Goal: Information Seeking & Learning: Learn about a topic

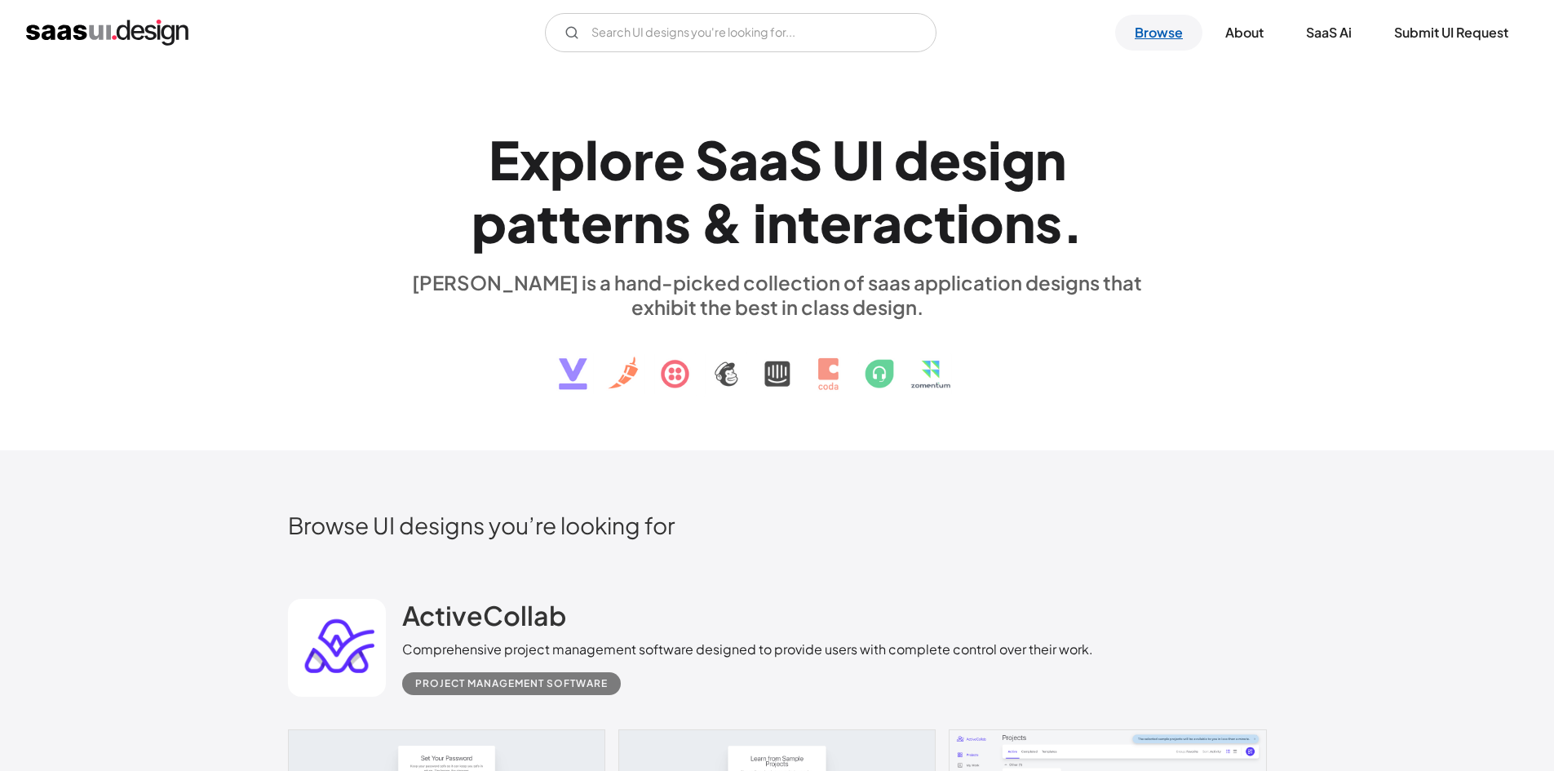
click at [1170, 38] on link "Browse" at bounding box center [1158, 33] width 87 height 36
click at [713, 29] on input "Email Form" at bounding box center [741, 32] width 392 height 39
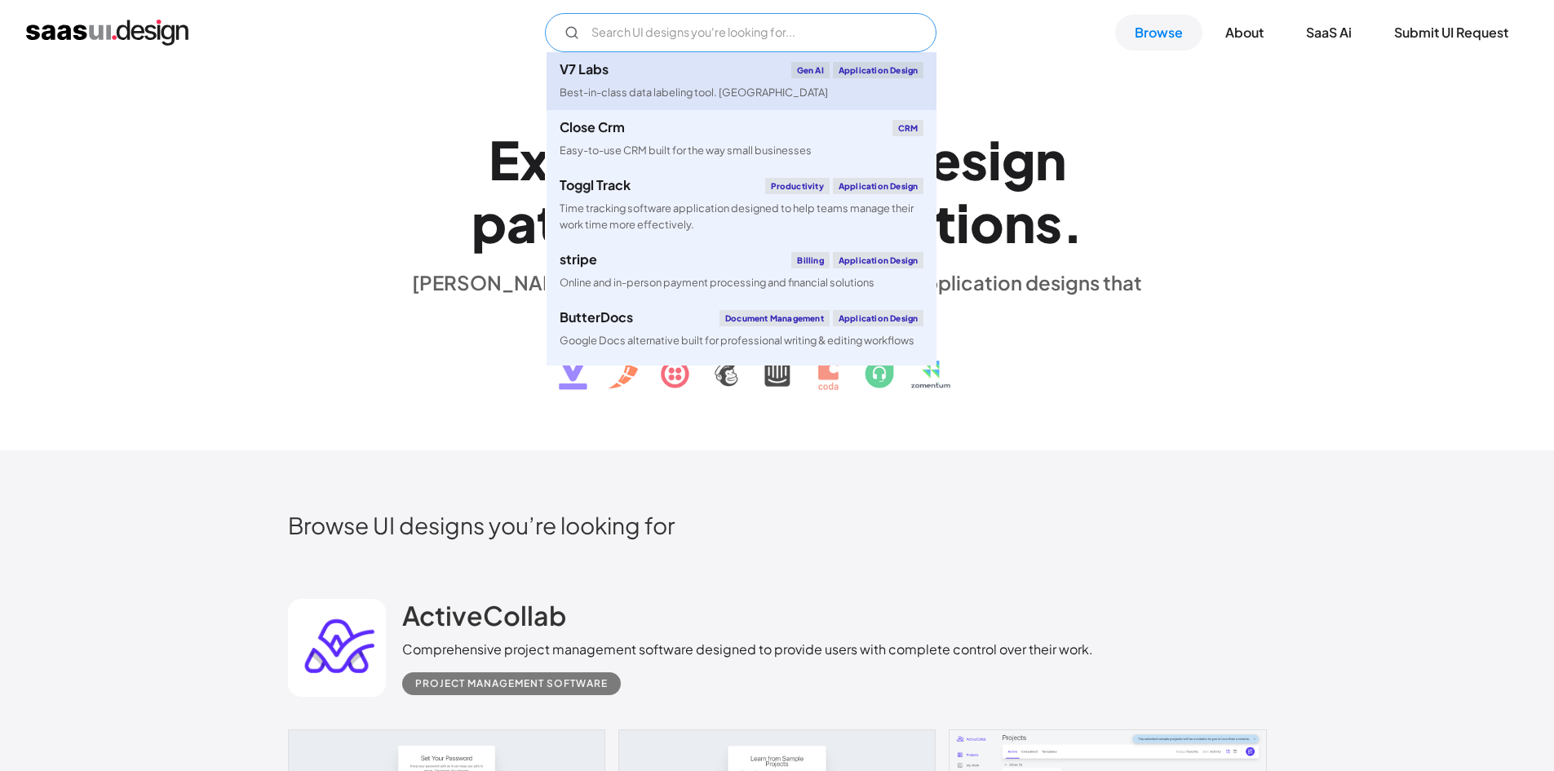
click at [692, 90] on div "Best-in-class data labeling tool. [GEOGRAPHIC_DATA]" at bounding box center [694, 93] width 268 height 16
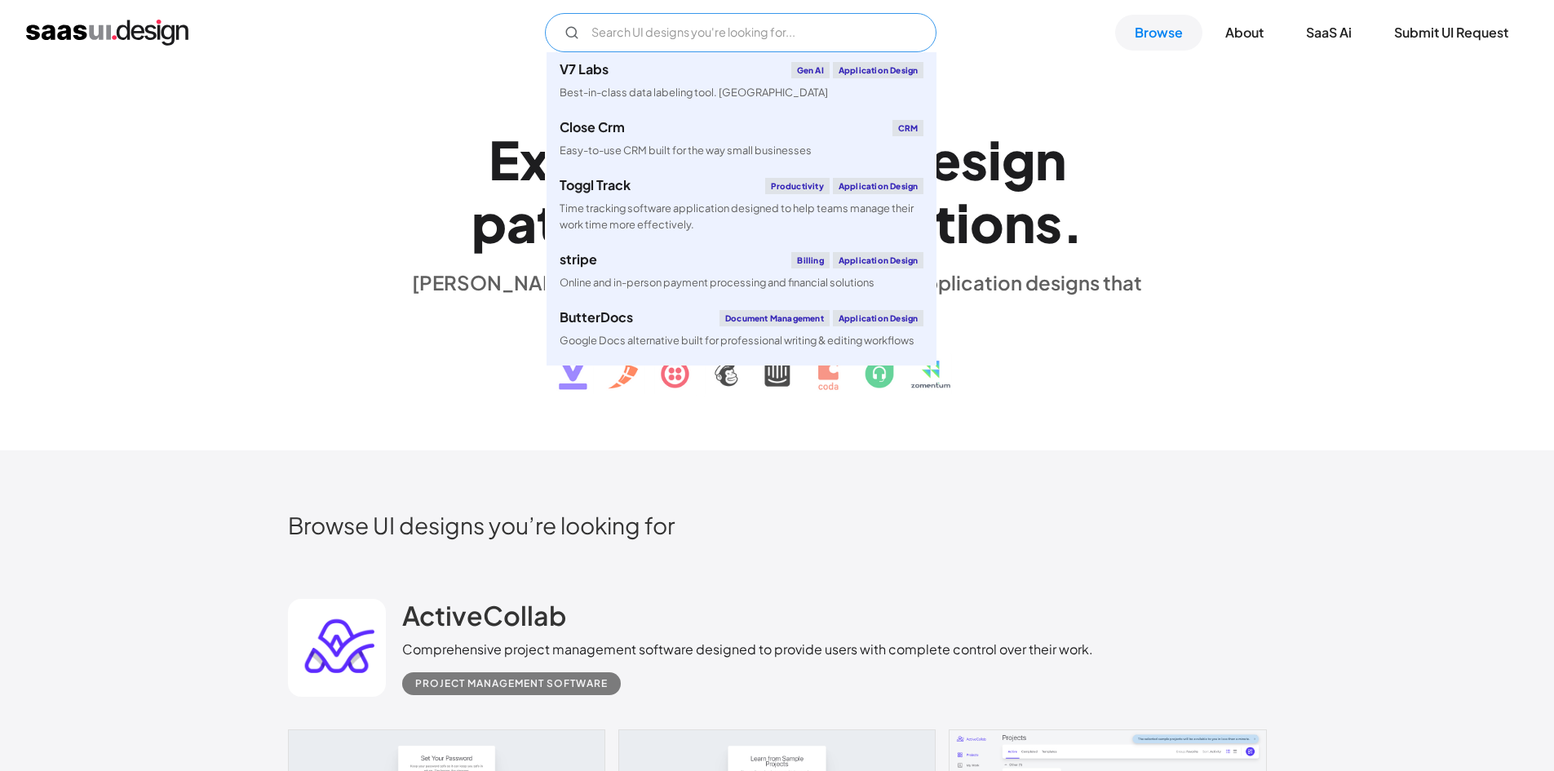
click at [637, 22] on input "Email Form" at bounding box center [741, 32] width 392 height 39
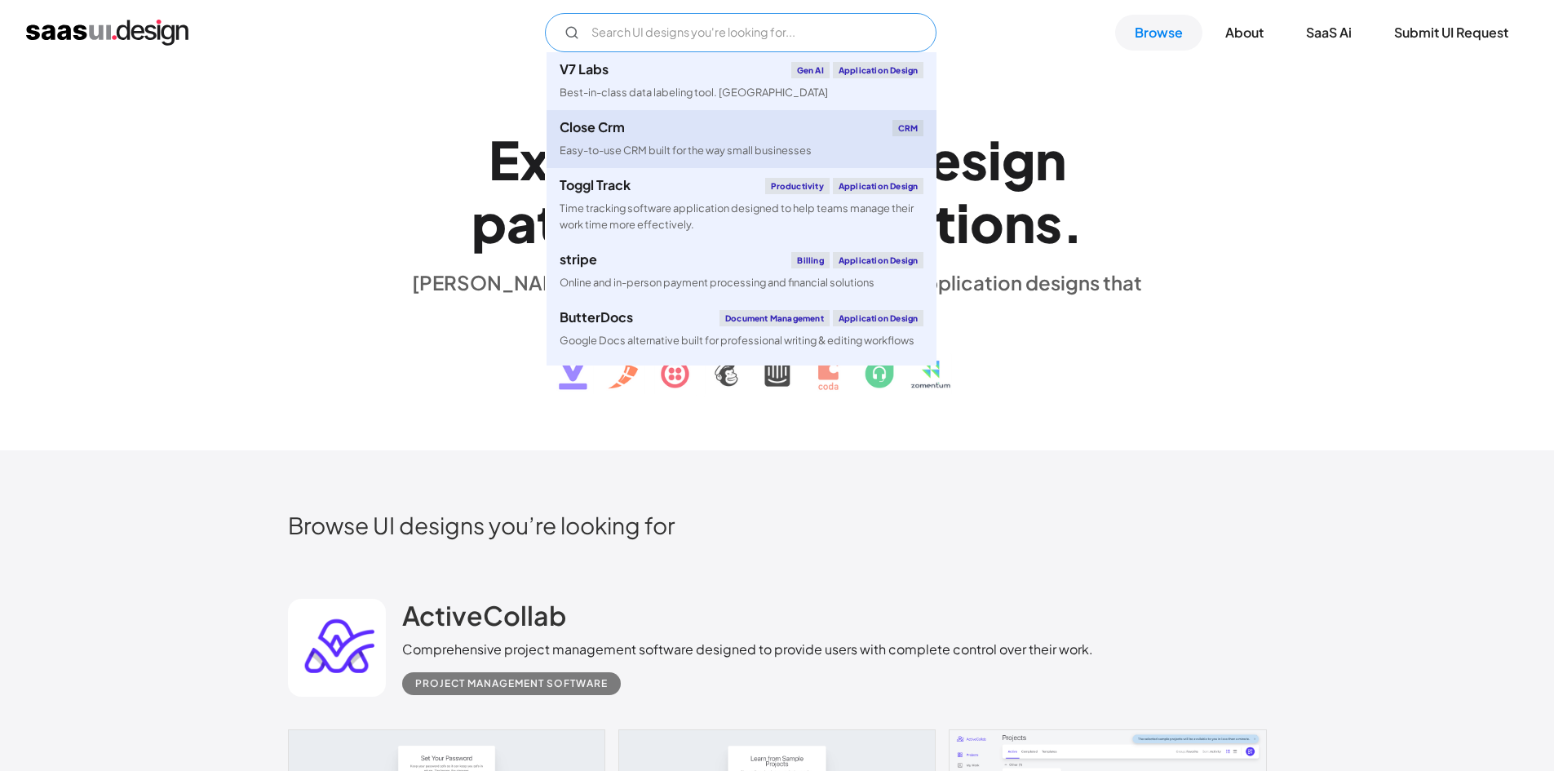
click at [645, 138] on link "Close Crm CRM Easy-to-use CRM built for the way small businesses" at bounding box center [742, 139] width 390 height 58
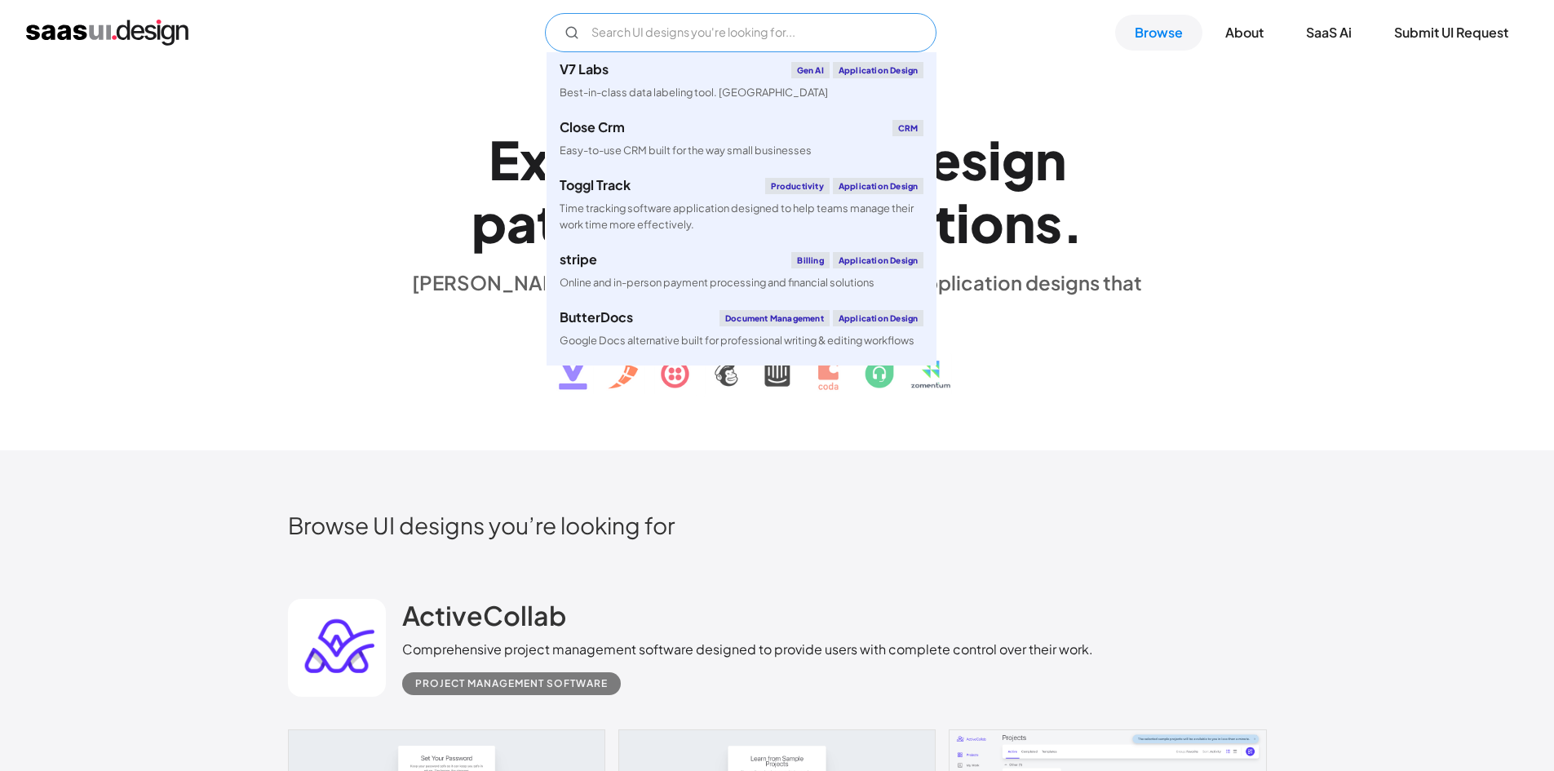
click at [600, 38] on input "Email Form" at bounding box center [741, 32] width 392 height 39
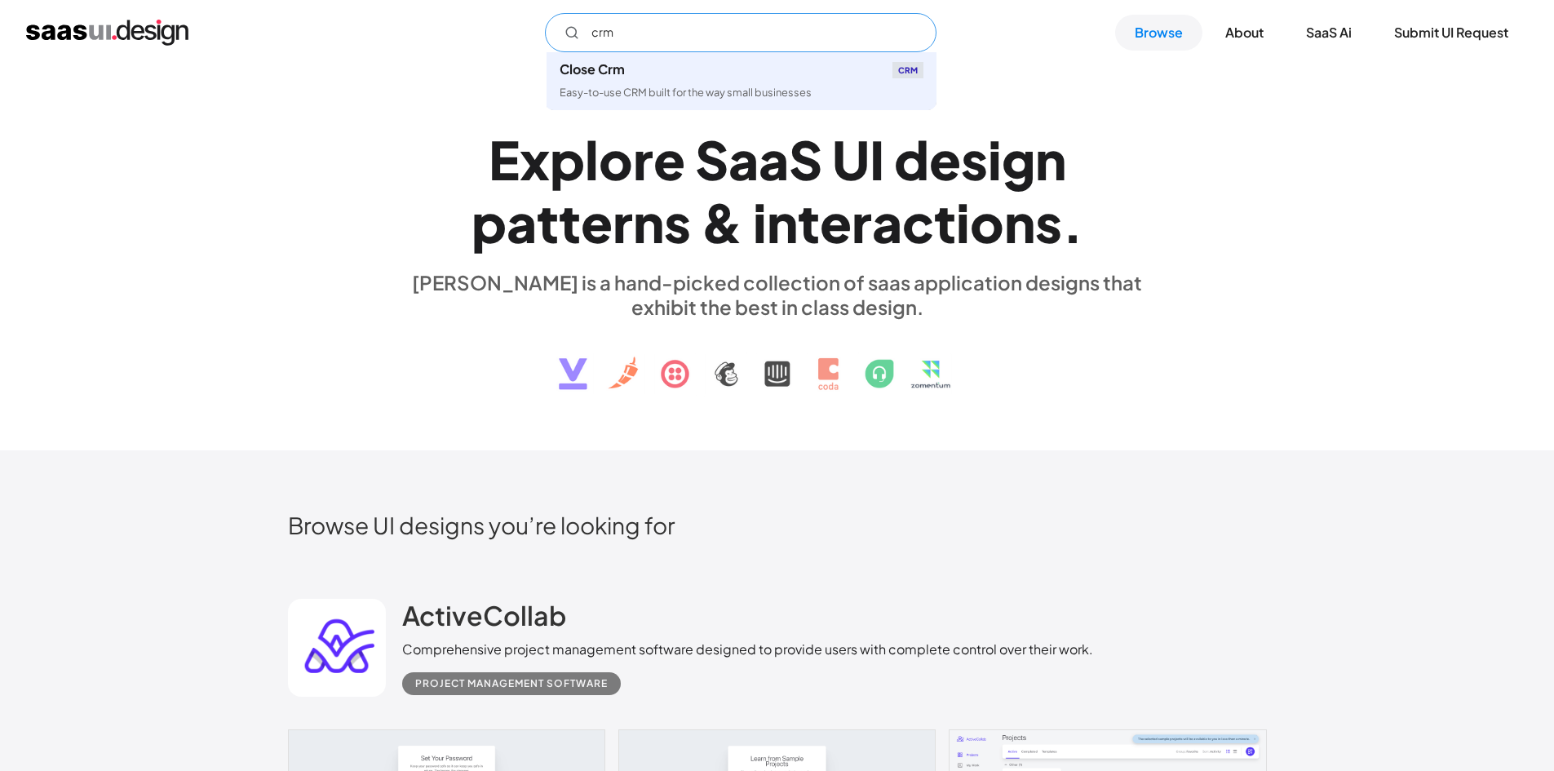
type input "crm"
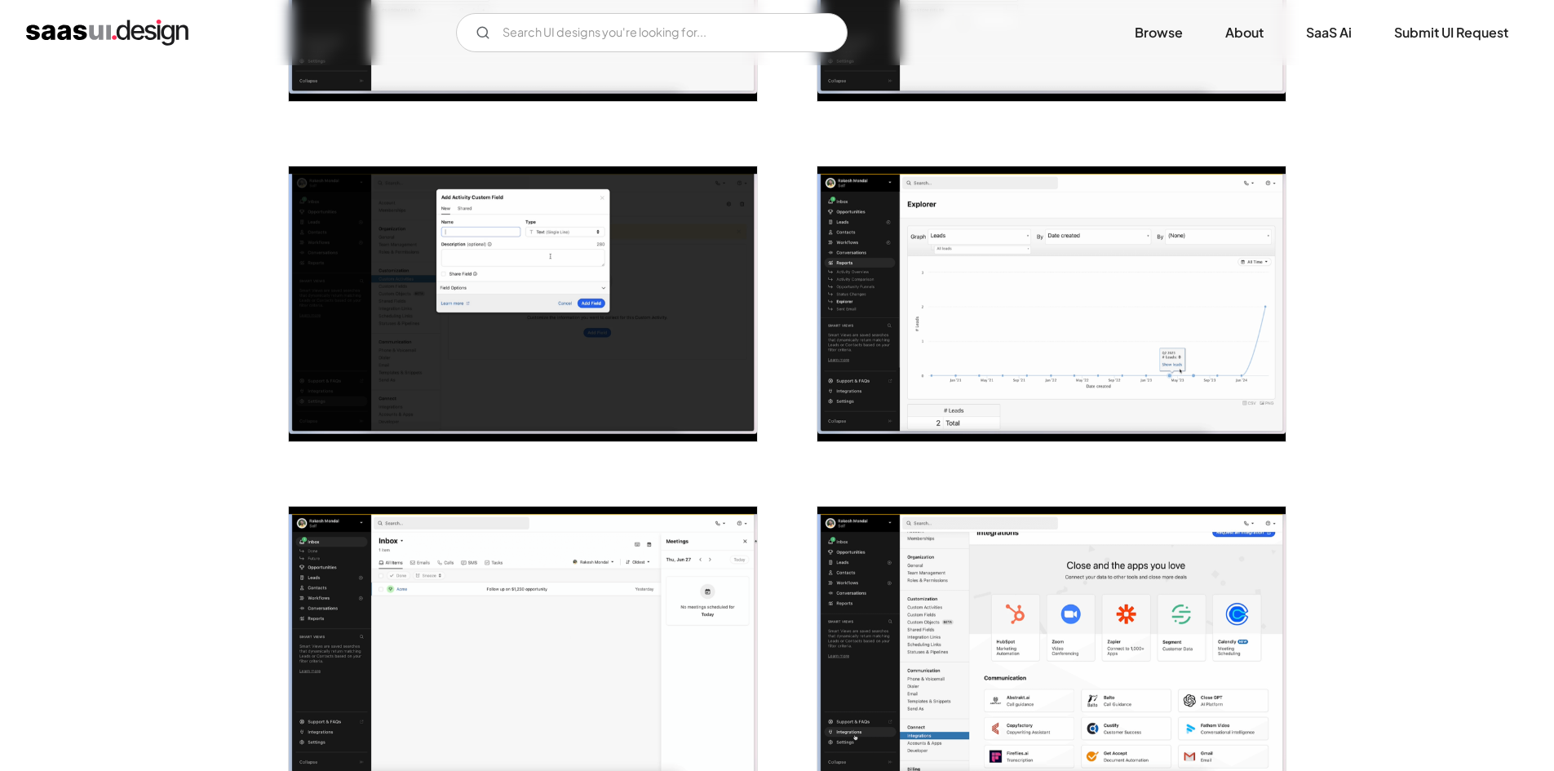
scroll to position [1224, 0]
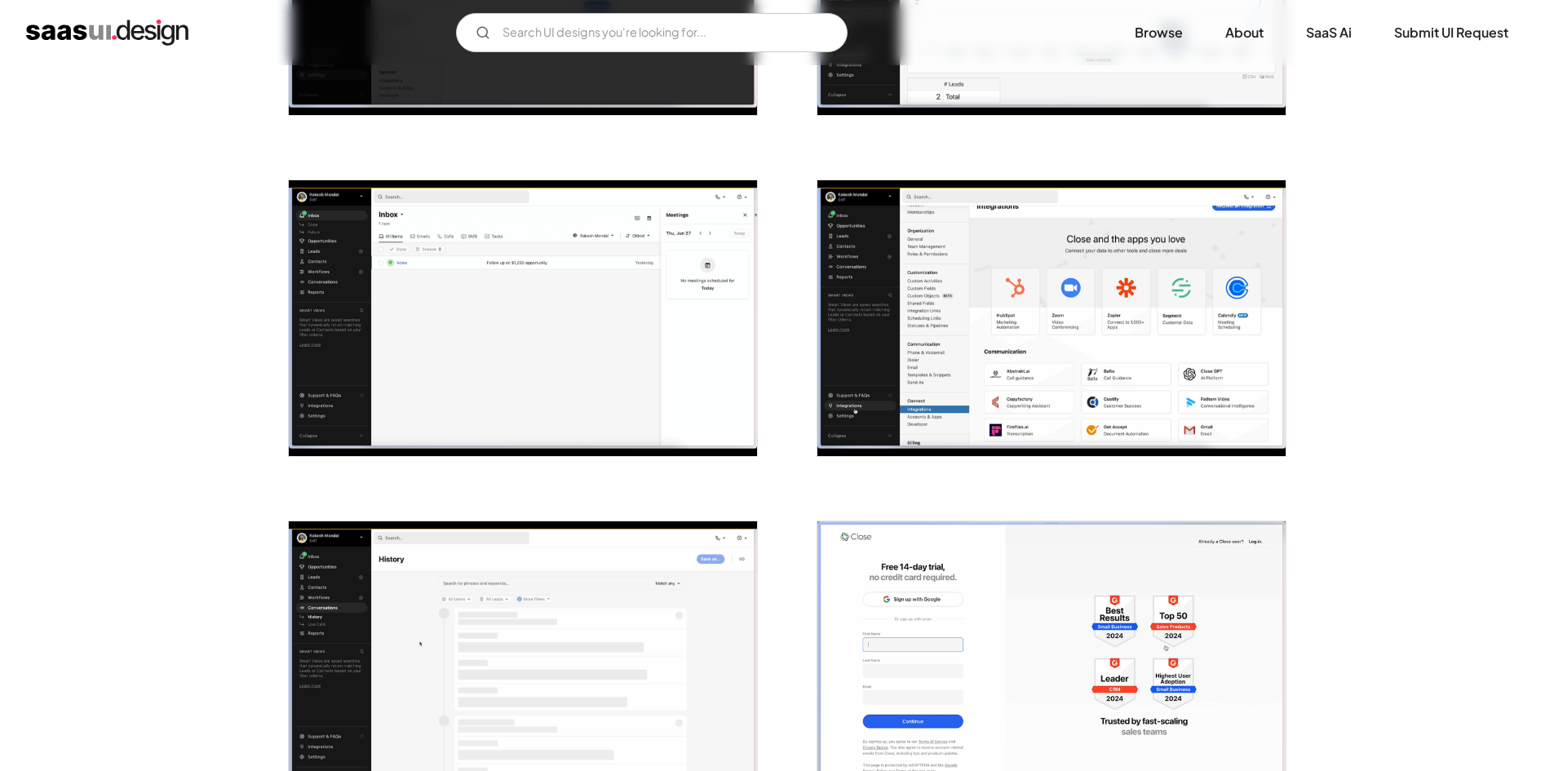
click at [1045, 228] on img "open lightbox" at bounding box center [1051, 318] width 468 height 276
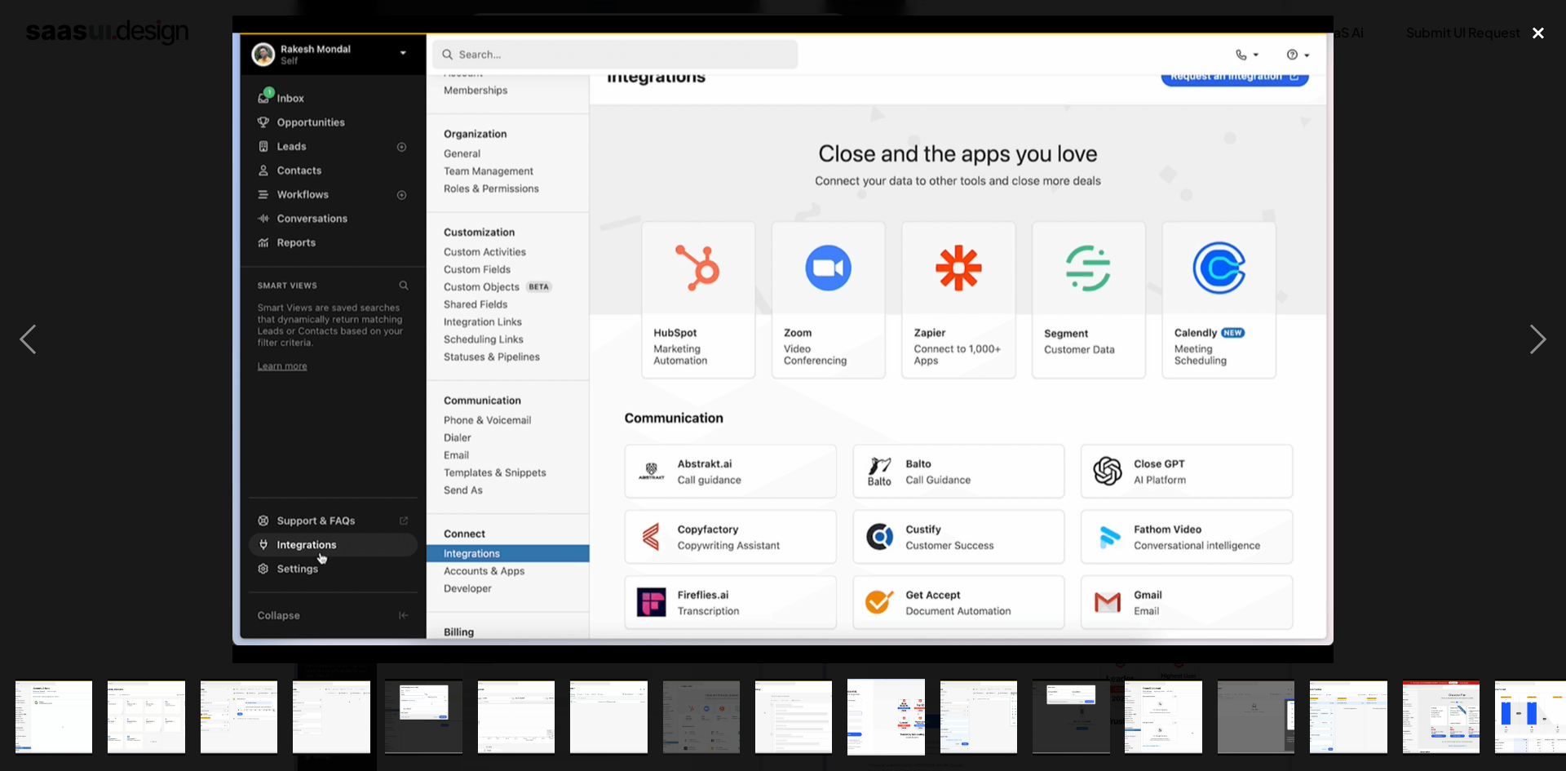
click at [1536, 30] on div "close lightbox" at bounding box center [1538, 34] width 55 height 36
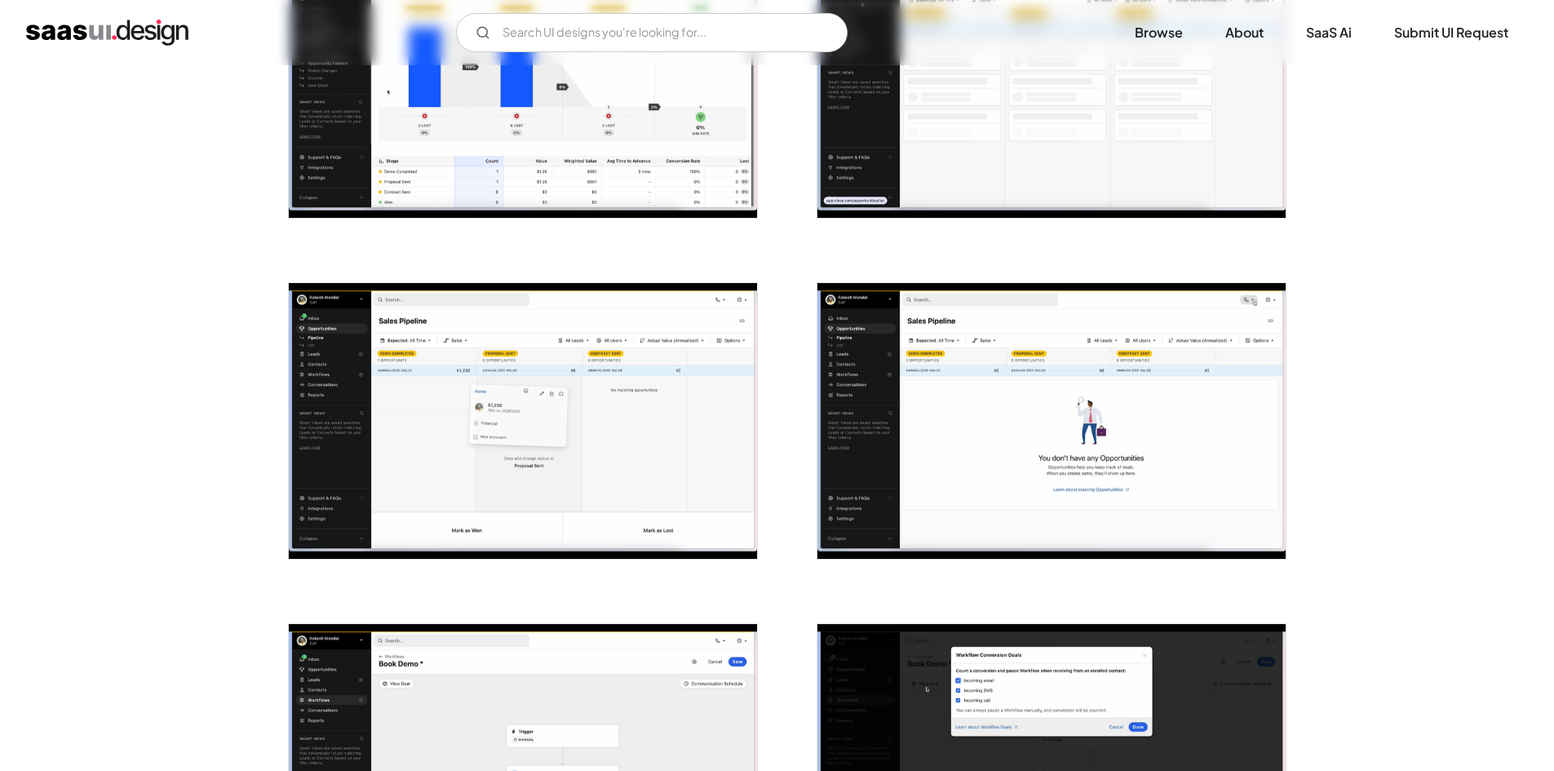
scroll to position [2676, 0]
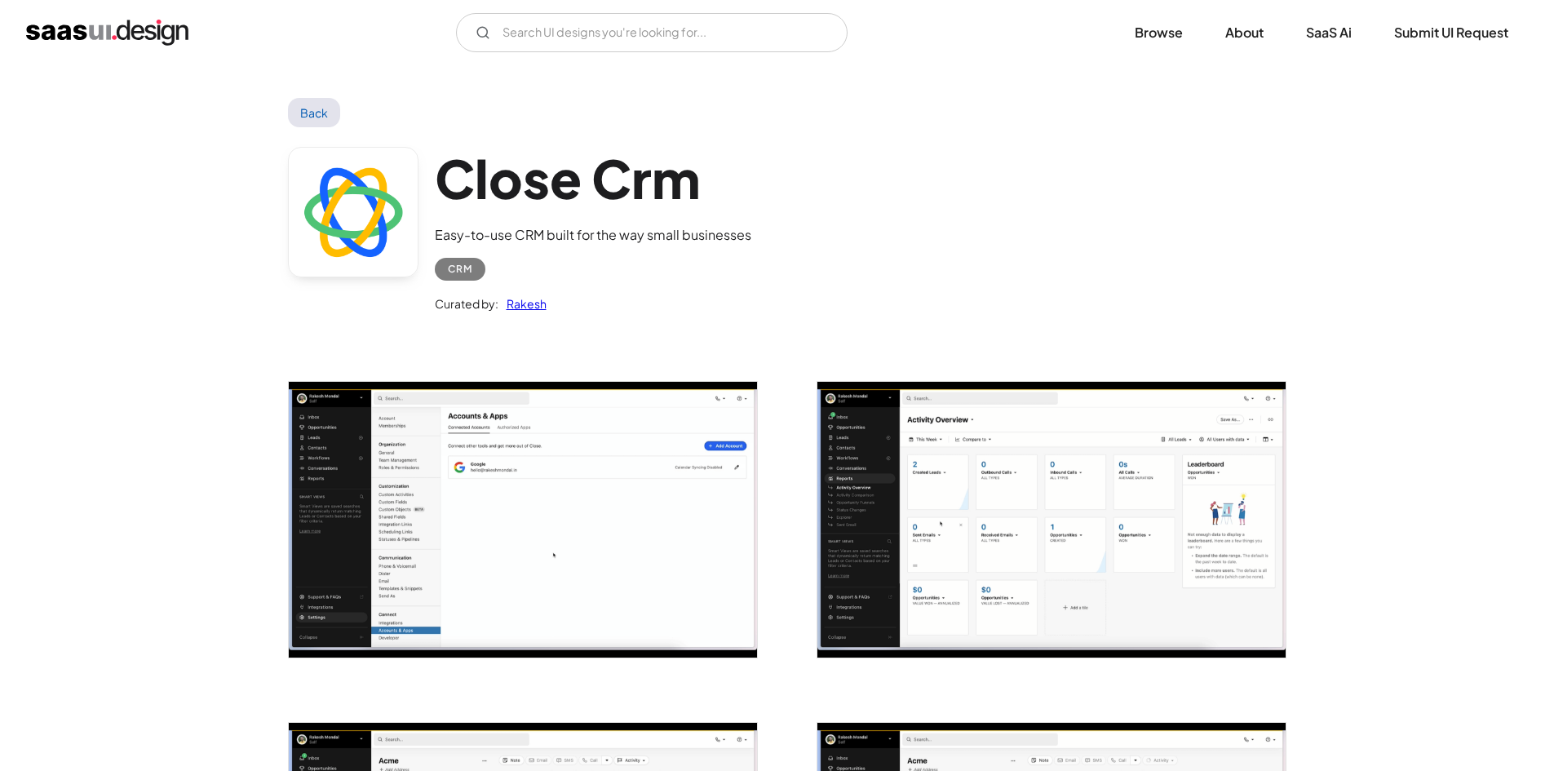
click at [460, 262] on div "CRM" at bounding box center [460, 269] width 24 height 20
click at [529, 300] on link "Rakesh" at bounding box center [522, 304] width 48 height 20
